Goal: Understand process/instructions: Learn about a topic

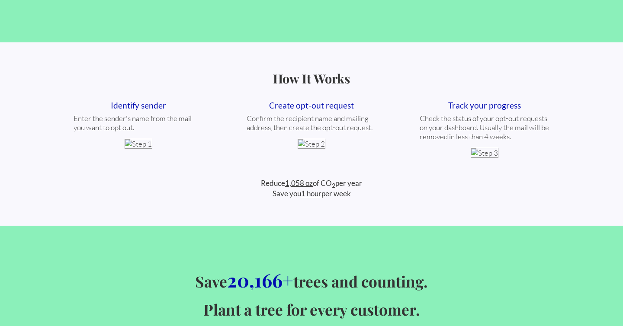
scroll to position [328, 0]
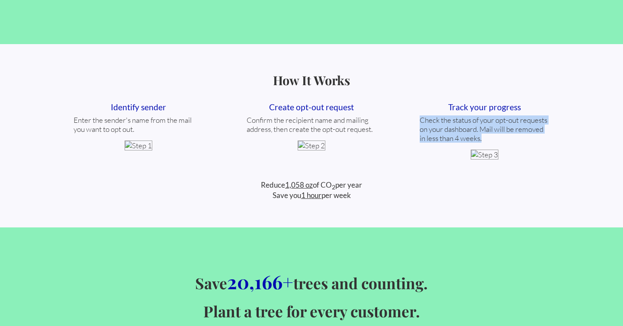
drag, startPoint x: 485, startPoint y: 138, endPoint x: 418, endPoint y: 123, distance: 68.4
click at [418, 123] on div "Track your progress Check the status of your opt-out requests on your dashboard…" at bounding box center [485, 131] width 144 height 58
copy div "Check the status of your opt-out requests on your dashboard. Mail will be remov…"
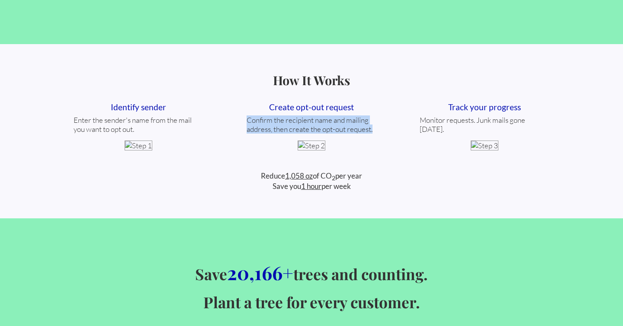
drag, startPoint x: 375, startPoint y: 129, endPoint x: 244, endPoint y: 120, distance: 131.9
click at [244, 120] on div "Create opt-out request Confirm the recipient name and mailing address, then cre…" at bounding box center [312, 126] width 144 height 48
copy div "Confirm the recipient name and mailing address, then create the opt-out request."
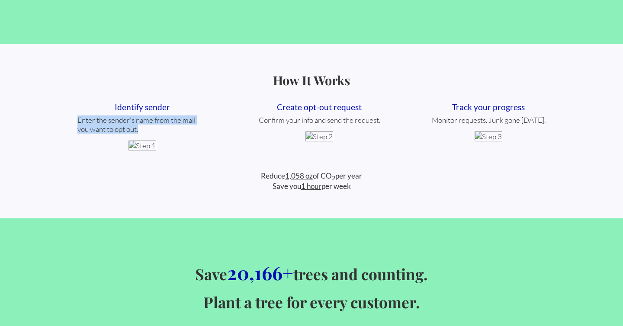
drag, startPoint x: 139, startPoint y: 129, endPoint x: 73, endPoint y: 122, distance: 66.2
click at [73, 122] on div "Identify sender Enter the sender's name from the mail you want to opt out." at bounding box center [143, 126] width 144 height 48
copy div "Enter the sender's name from the mail you want to opt out."
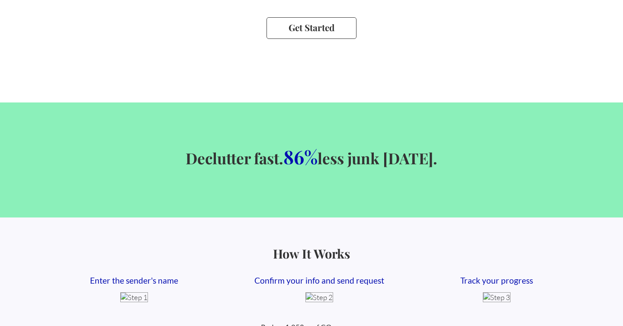
scroll to position [0, 0]
